Goal: Task Accomplishment & Management: Manage account settings

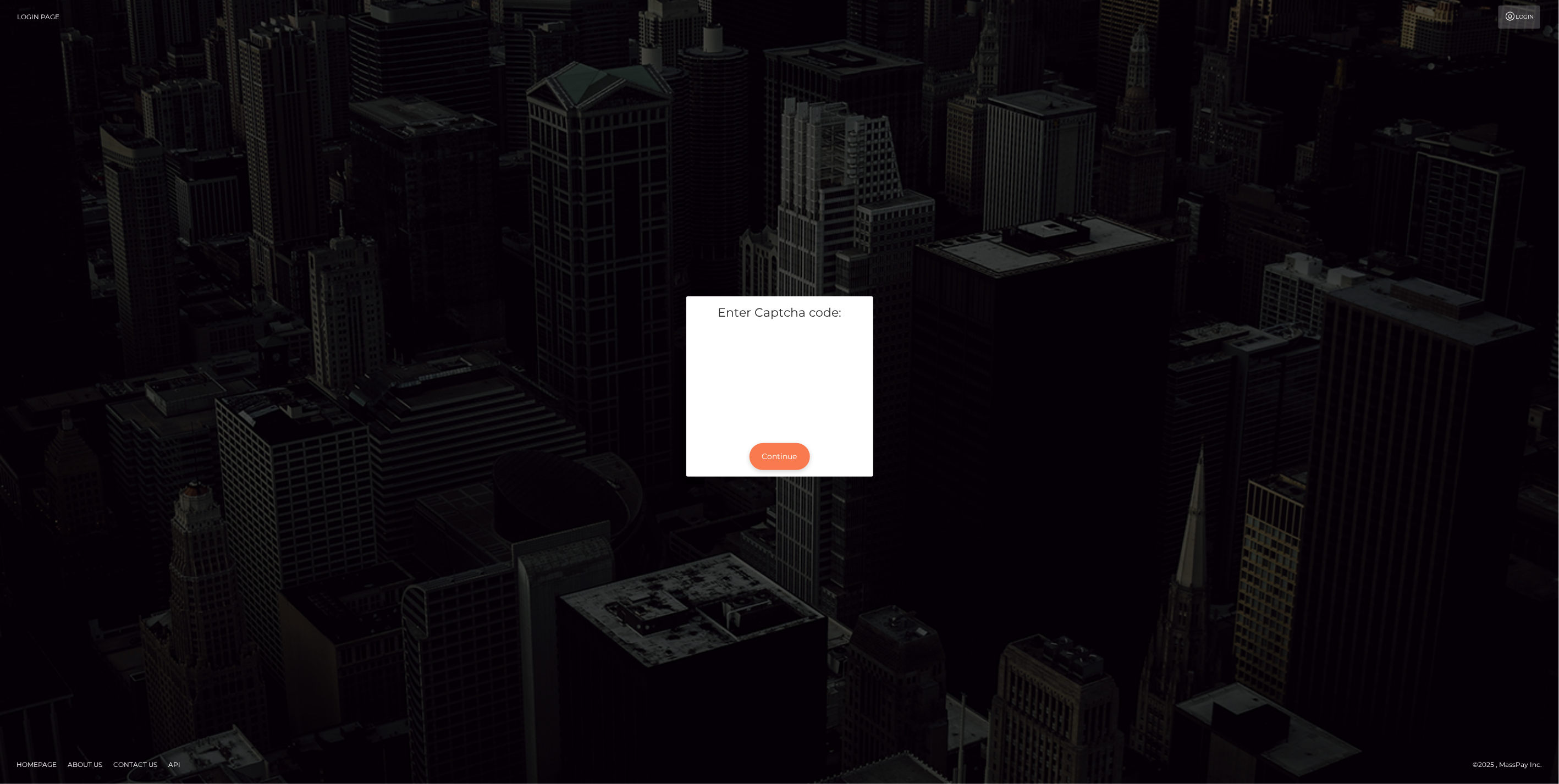
click at [786, 453] on button "Continue" at bounding box center [780, 456] width 60 height 27
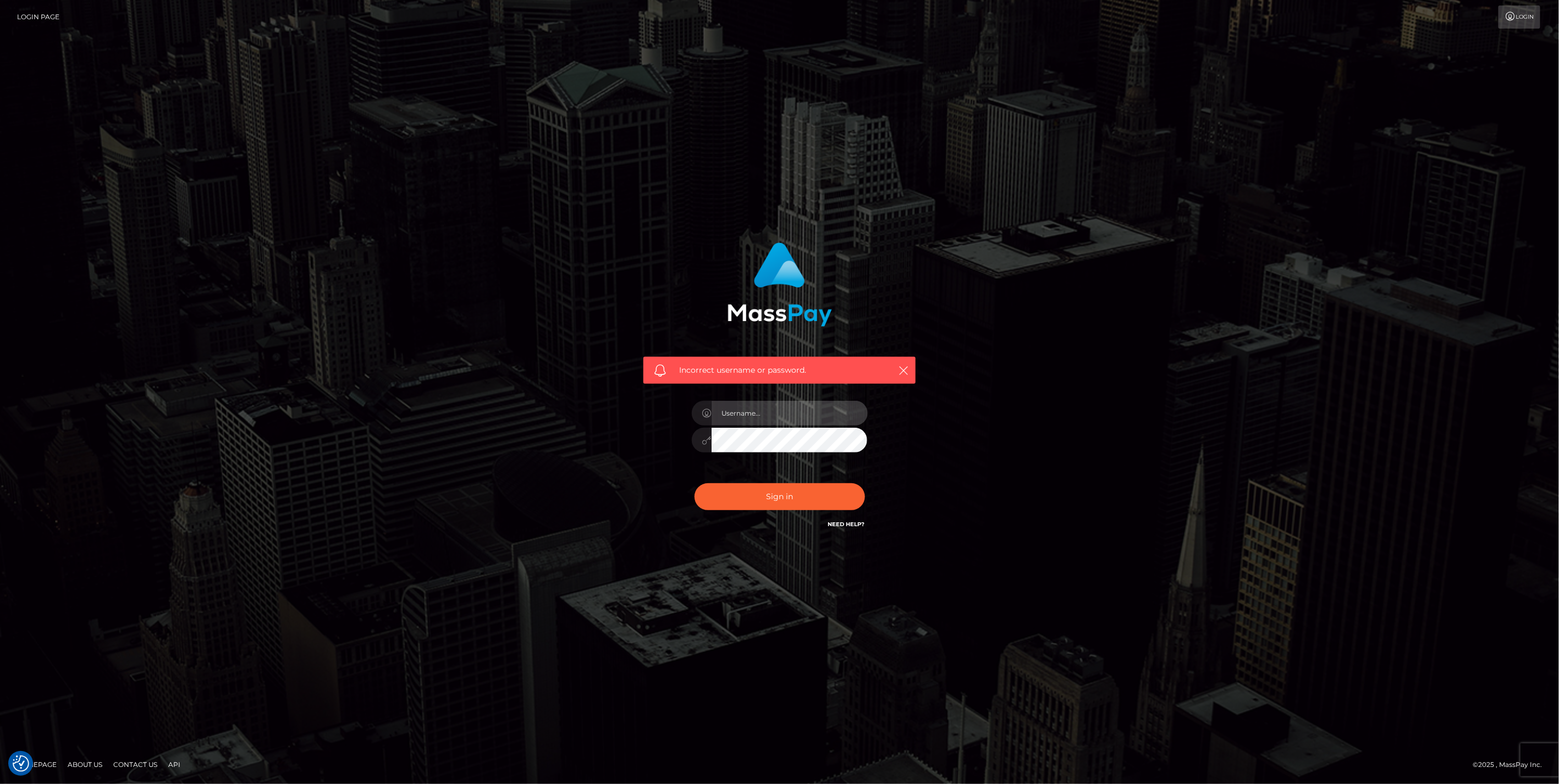
type input "jlo"
click at [756, 498] on button "Sign in" at bounding box center [780, 497] width 171 height 27
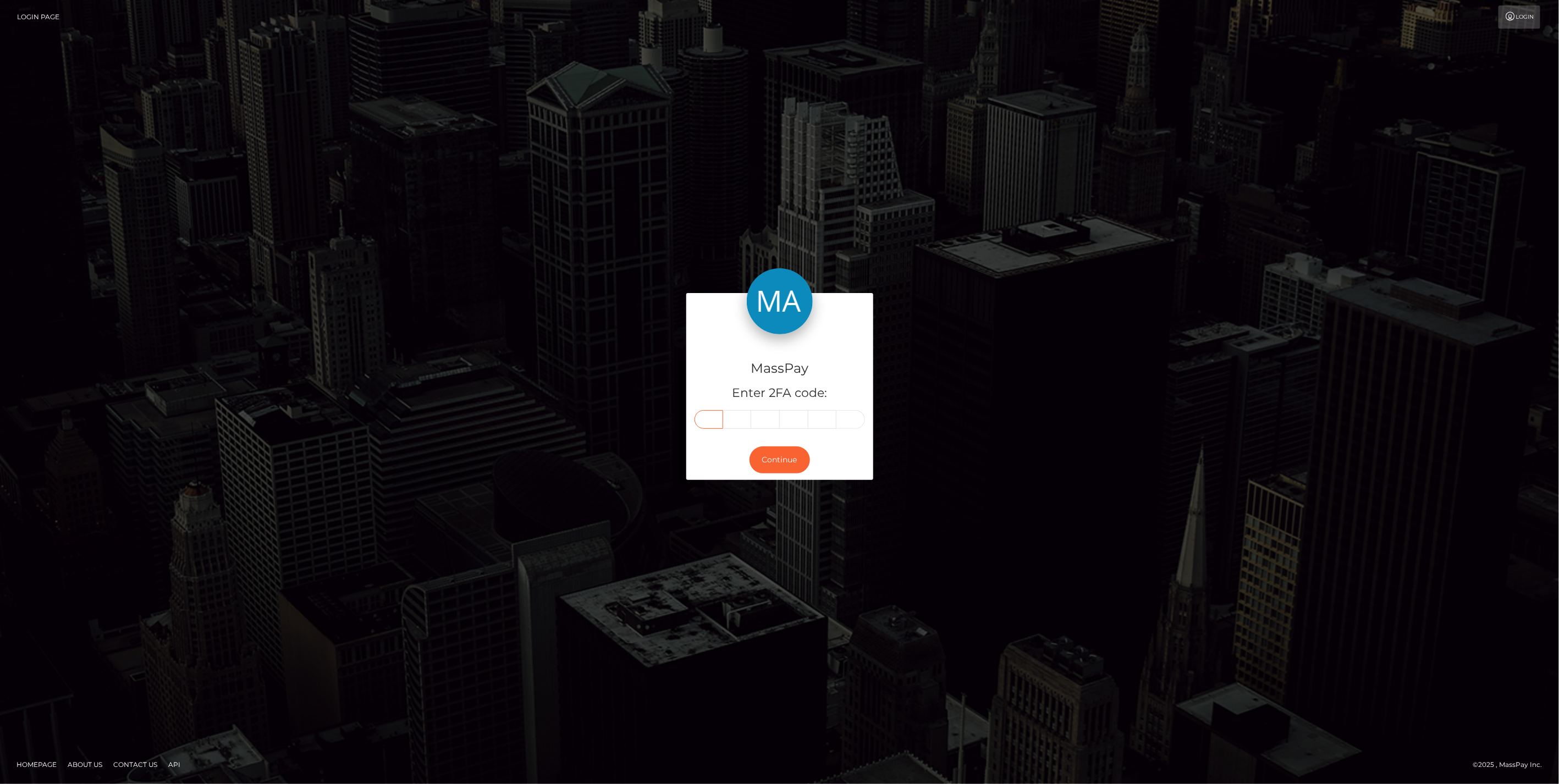
paste input "7"
type input "7"
type input "8"
type input "9"
type input "8"
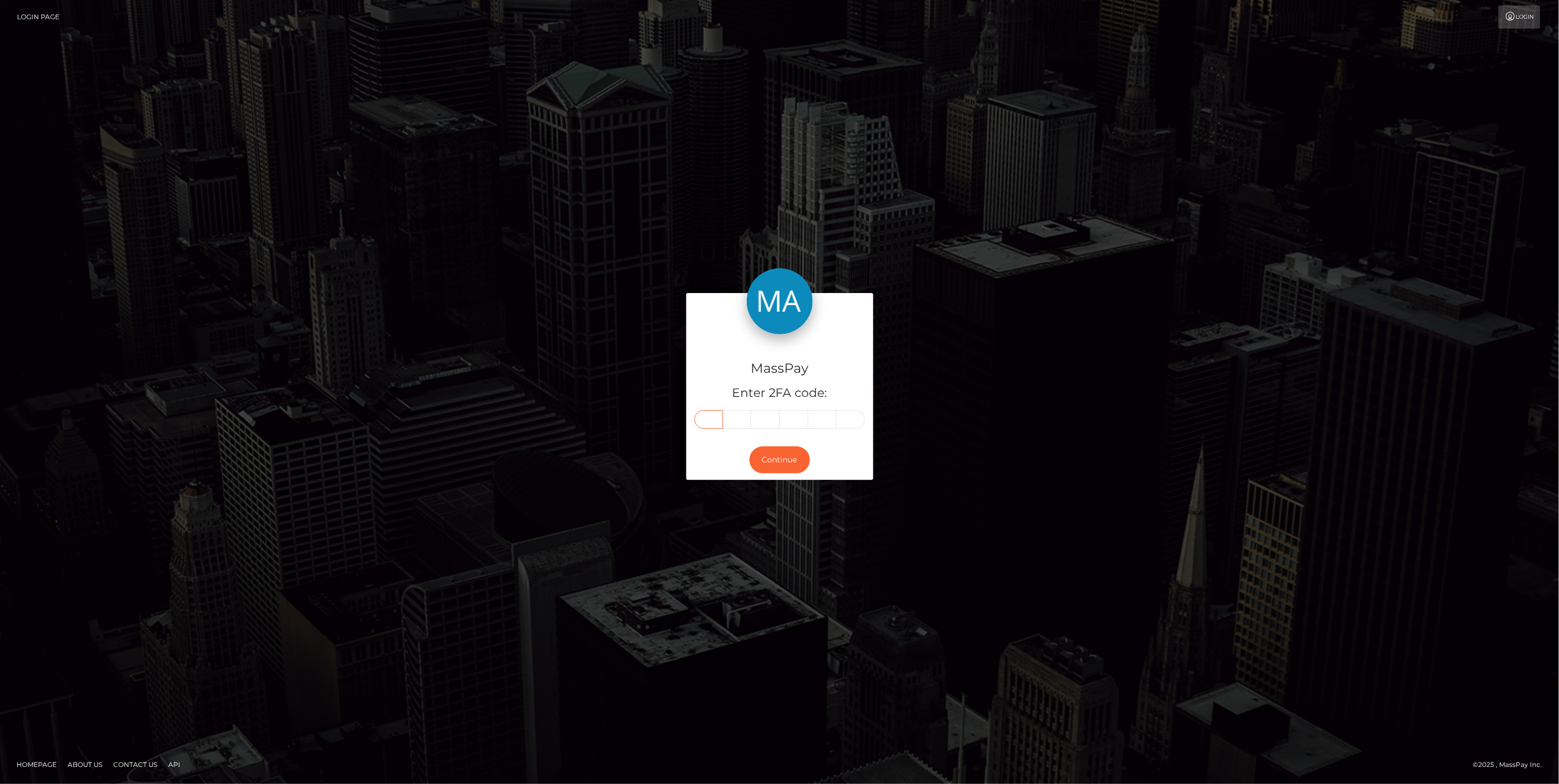
type input "4"
type input "9"
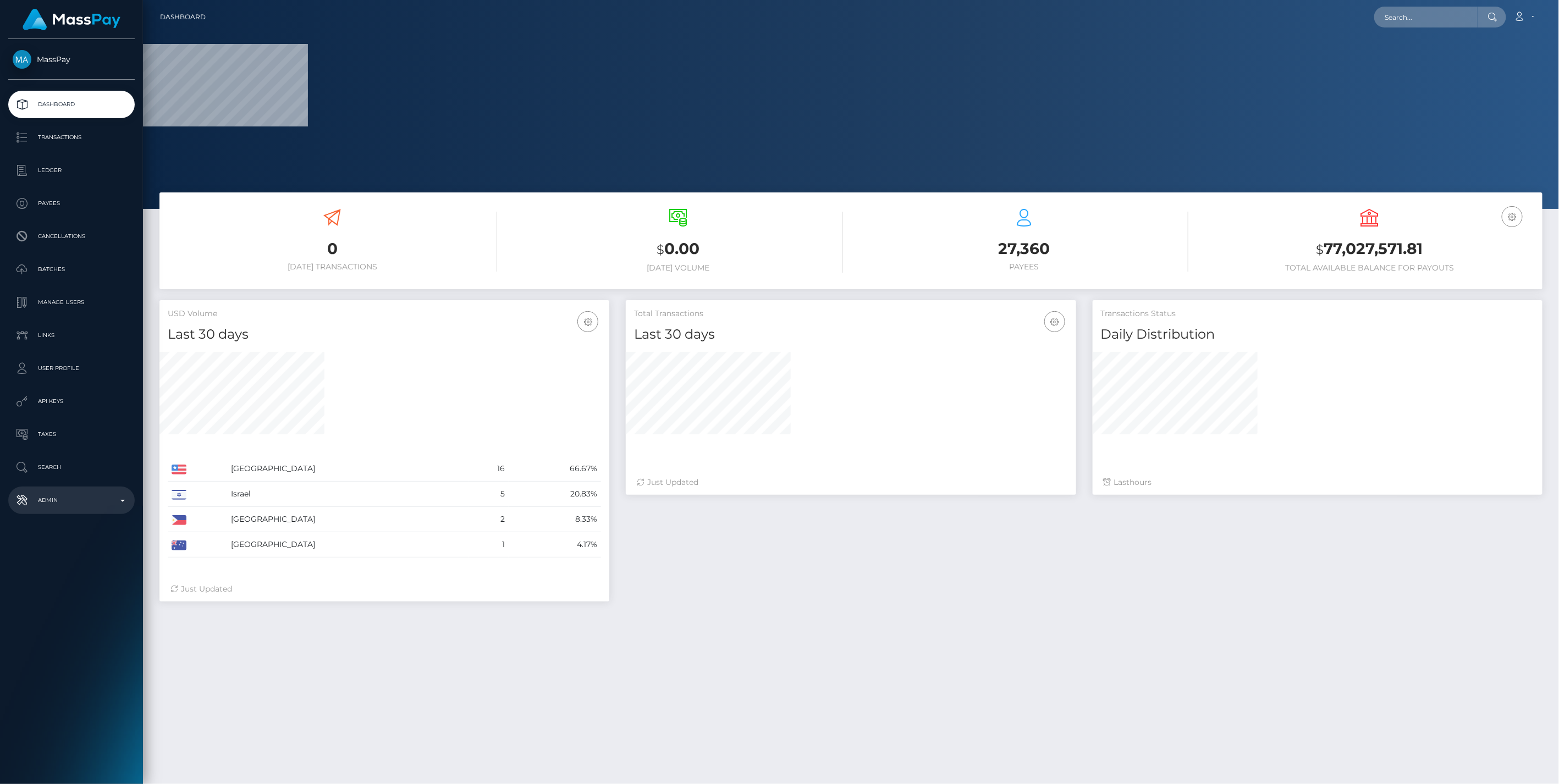
click at [121, 501] on b at bounding box center [123, 501] width 5 height 2
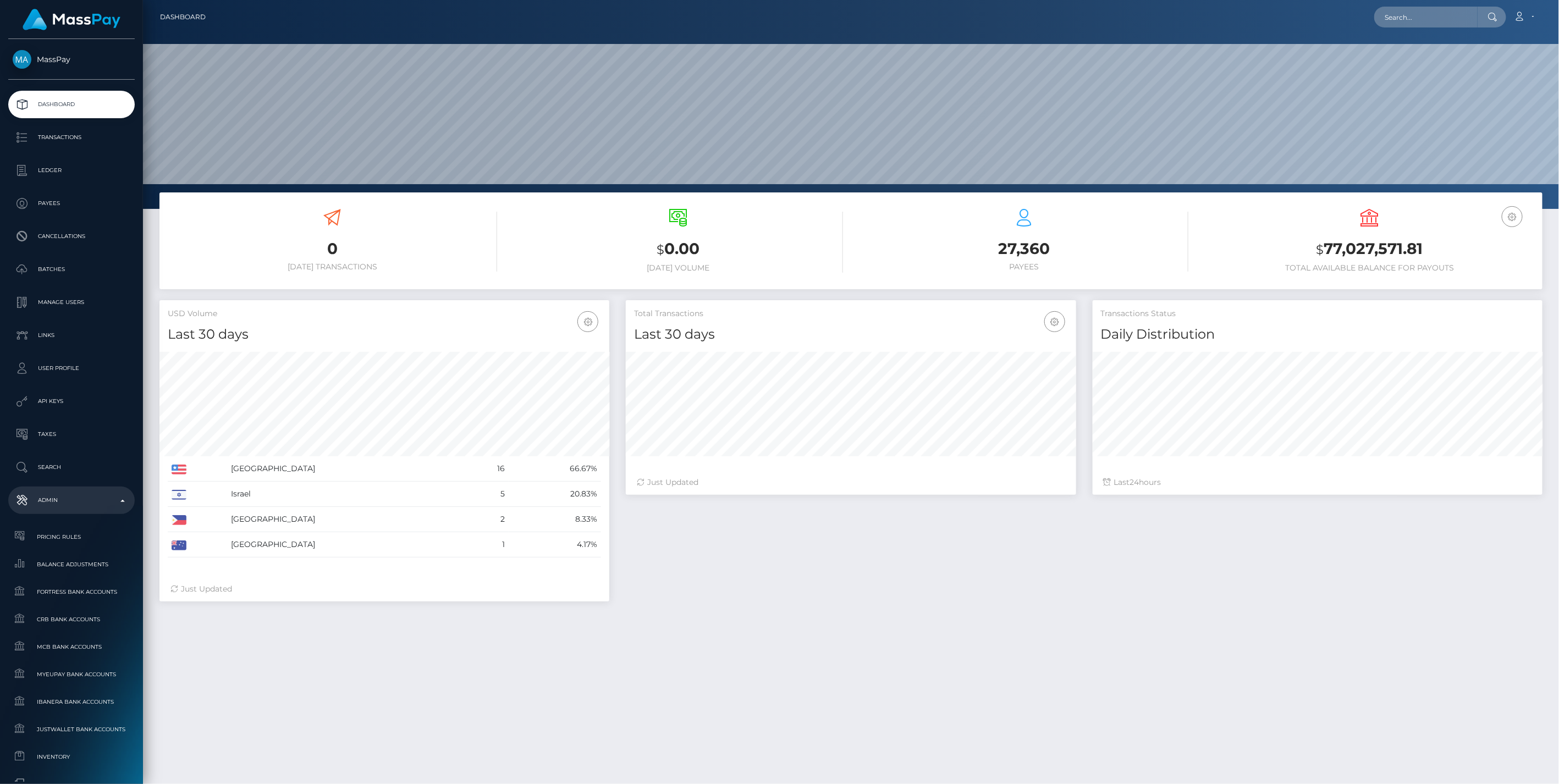
scroll to position [371, 0]
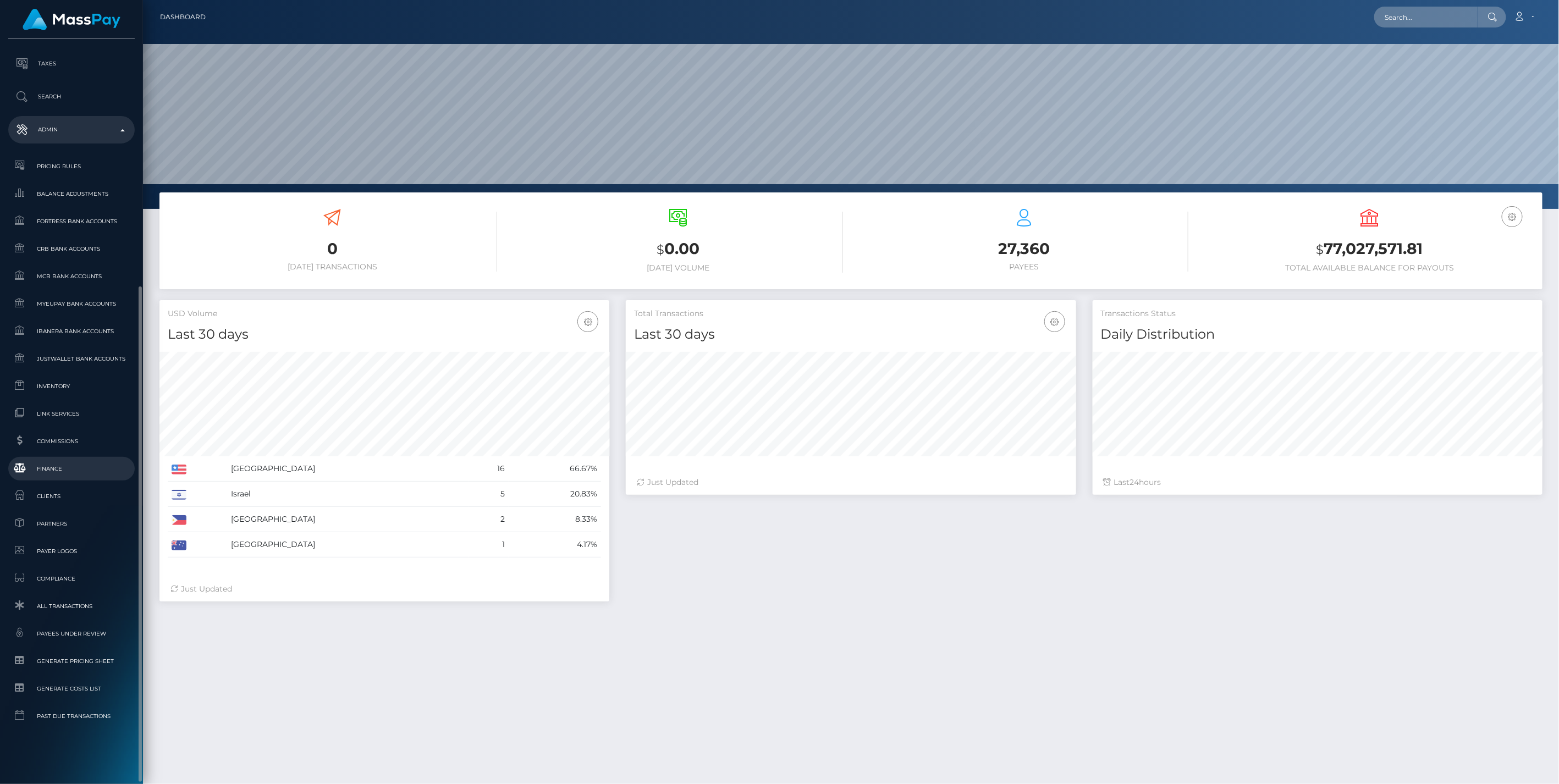
click at [51, 468] on span "Finance" at bounding box center [71, 469] width 117 height 12
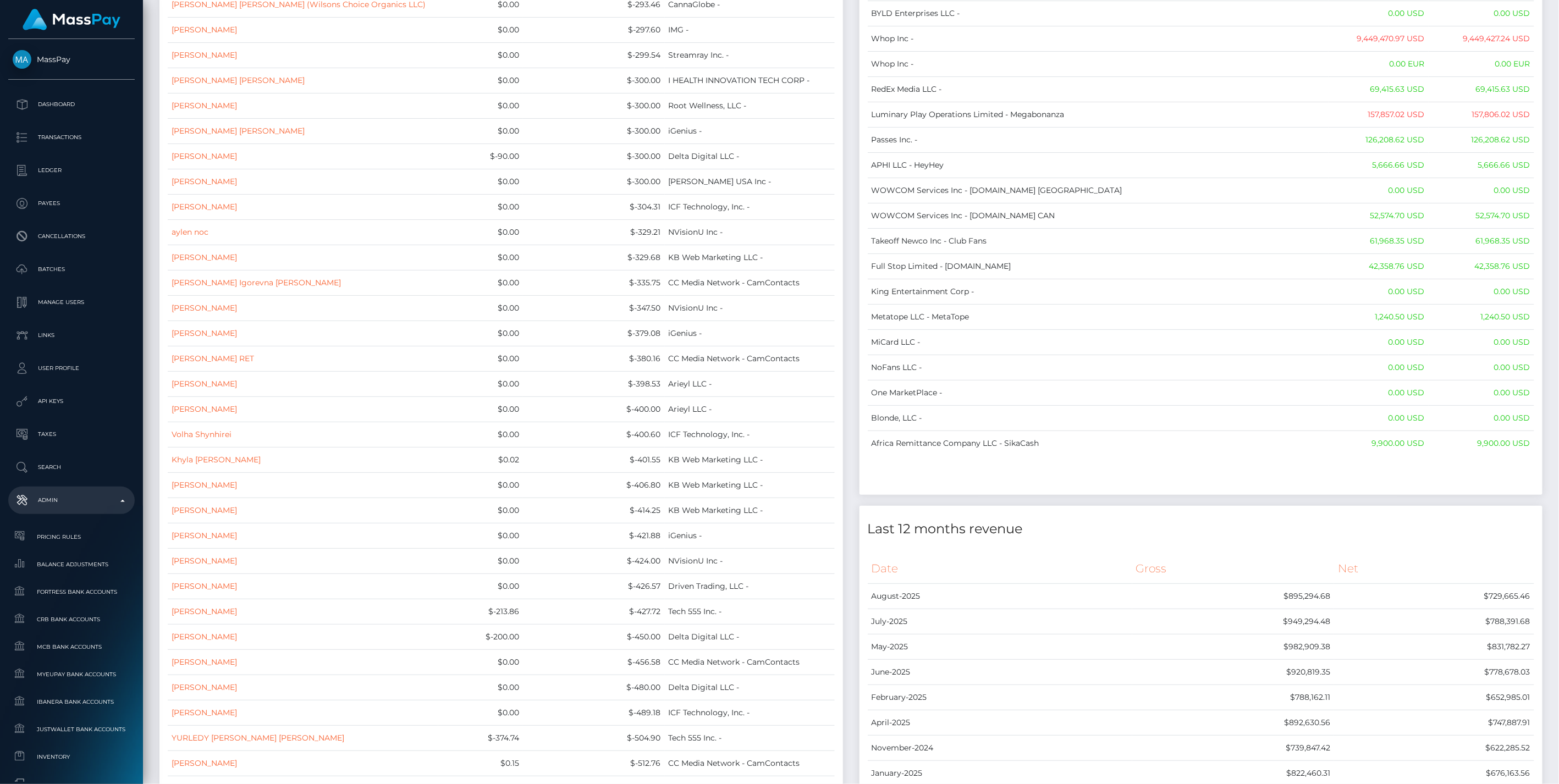
scroll to position [8966, 0]
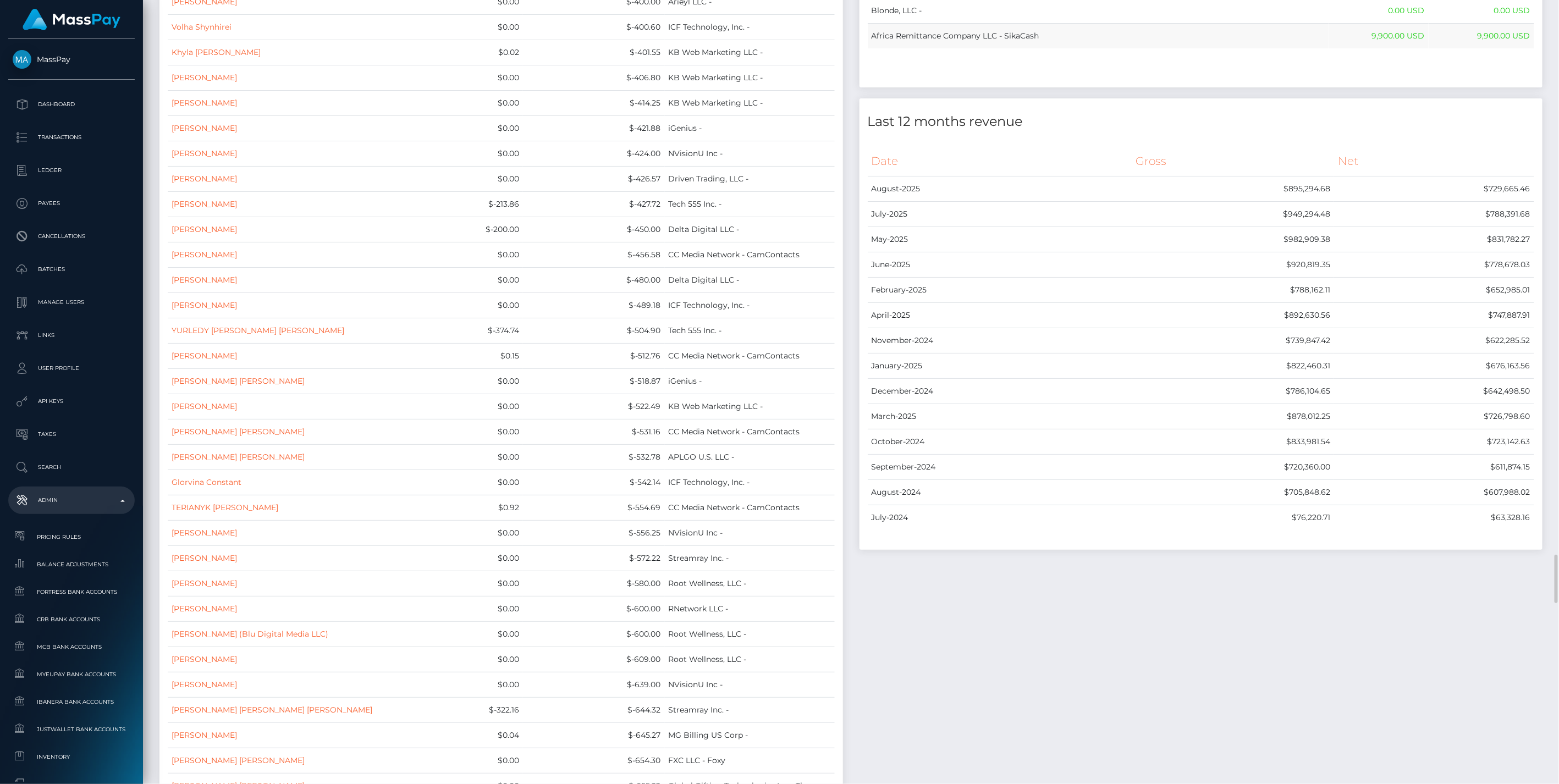
drag, startPoint x: 872, startPoint y: 123, endPoint x: 1532, endPoint y: 63, distance: 662.7
copy table "Name Wallet Balance Ledger Balance RNetwork LLC - 33,033.21 USD 1,542.77 USD Ma…"
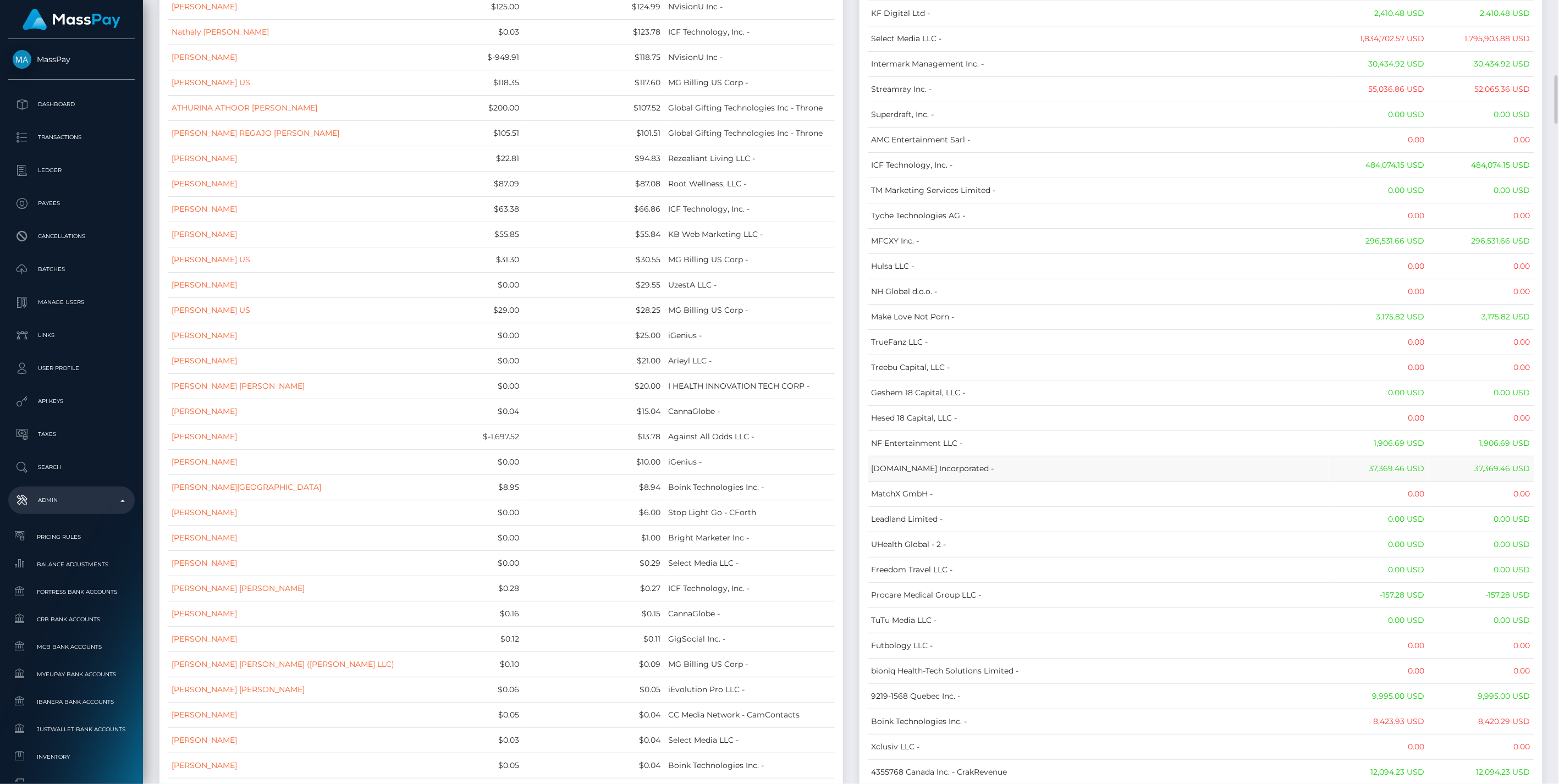
scroll to position [0, 0]
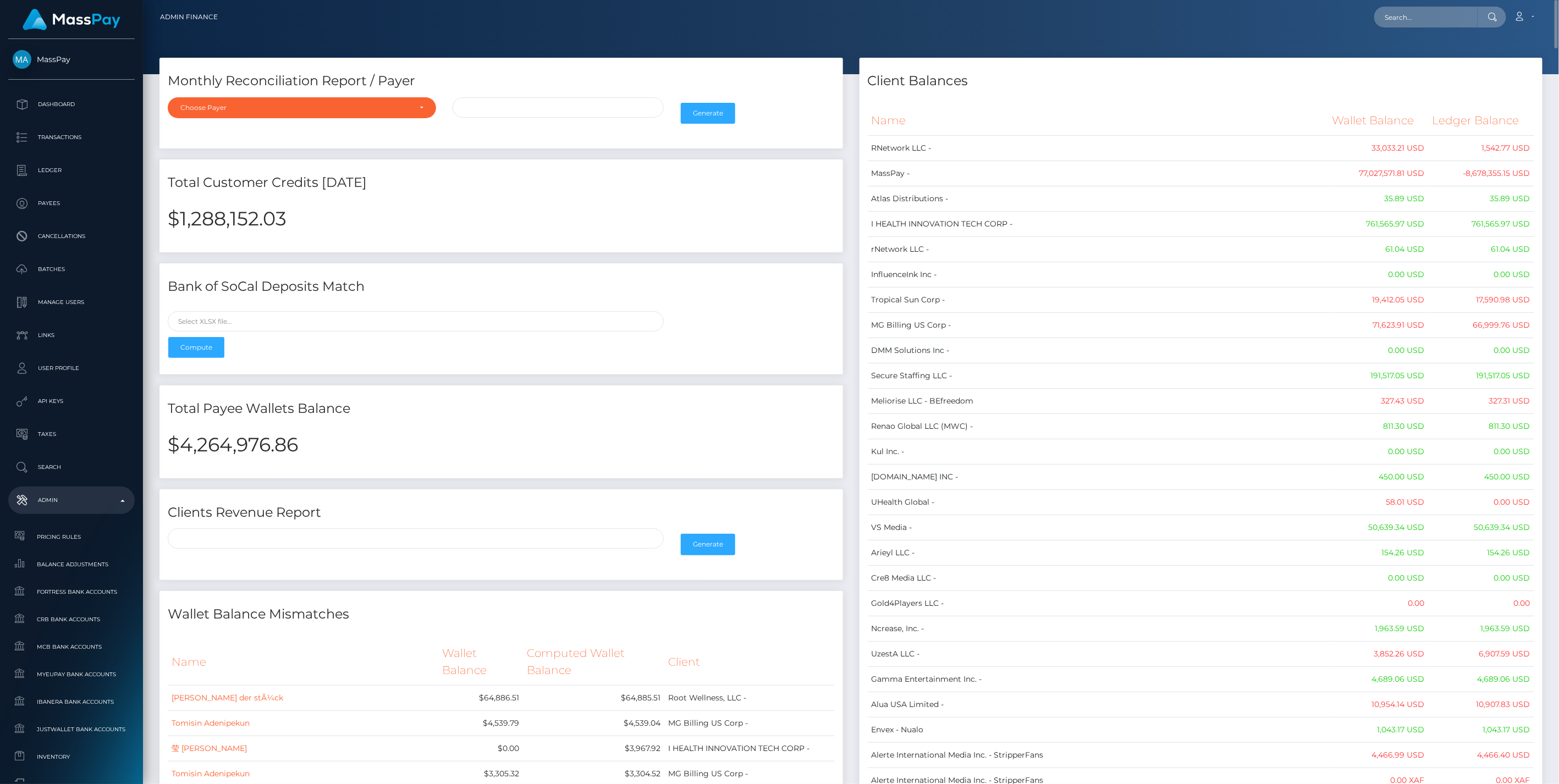
click at [1503, 175] on td "-8,678,355.15 USD" at bounding box center [1482, 174] width 106 height 25
click at [1500, 175] on td "-8,678,355.15 USD" at bounding box center [1482, 174] width 106 height 25
click at [1059, 106] on th "Name" at bounding box center [1099, 120] width 461 height 30
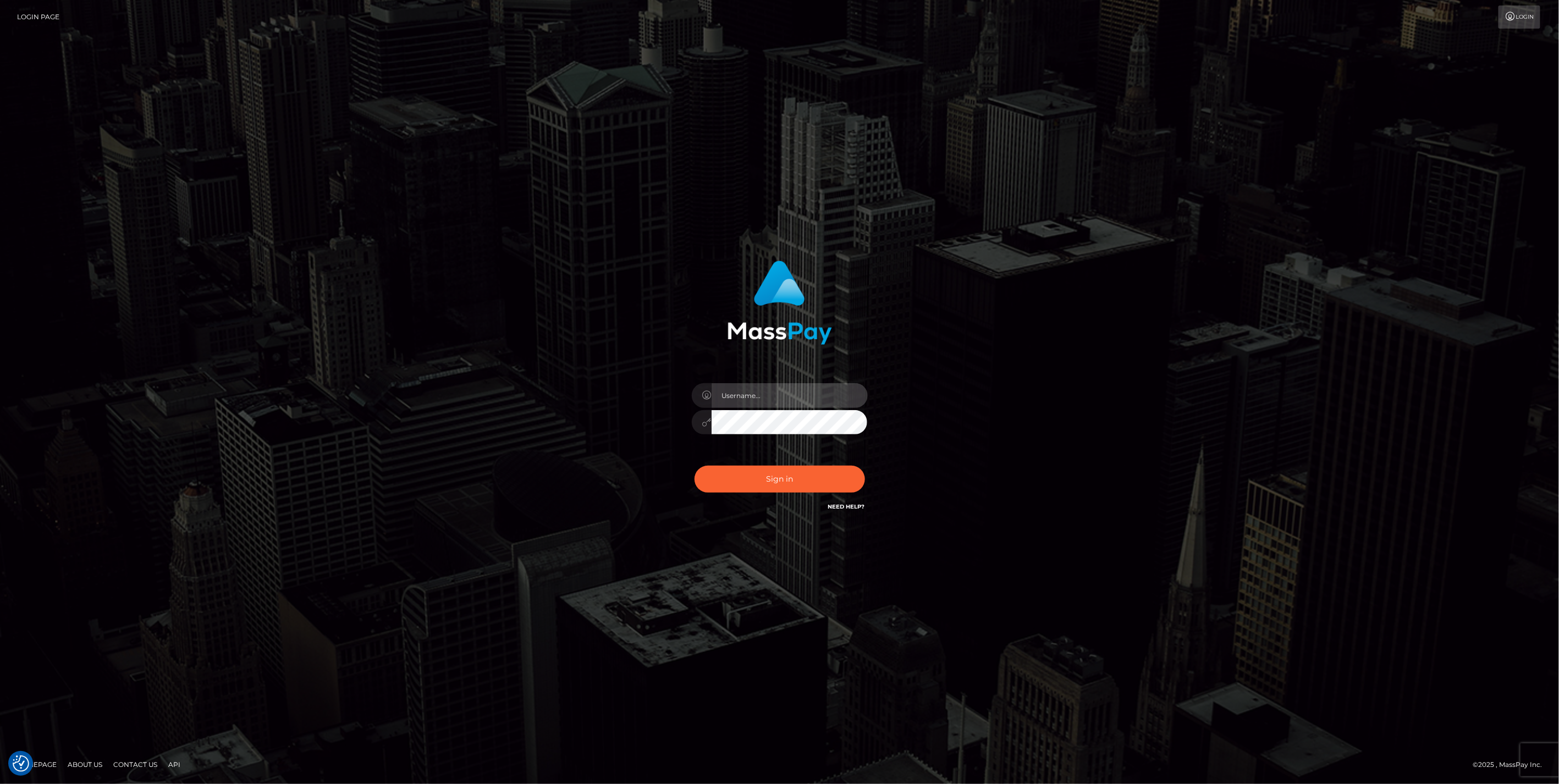
type input "jlo"
